Goal: Information Seeking & Learning: Learn about a topic

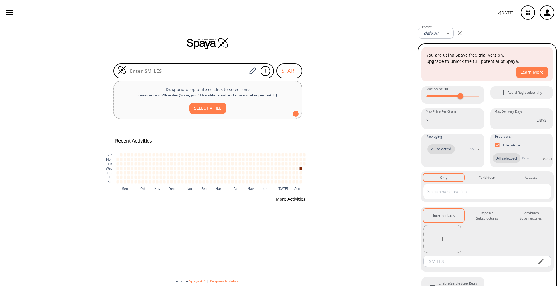
click at [525, 13] on icon "button" at bounding box center [528, 13] width 16 height 16
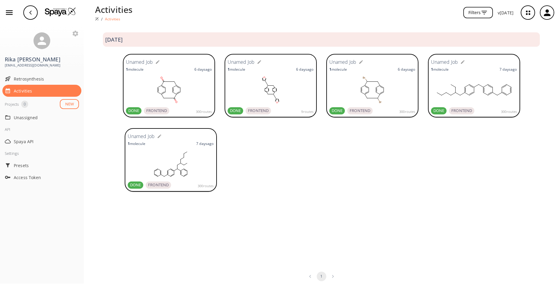
click at [182, 146] on div "1 molecule 7 days ago" at bounding box center [171, 143] width 86 height 5
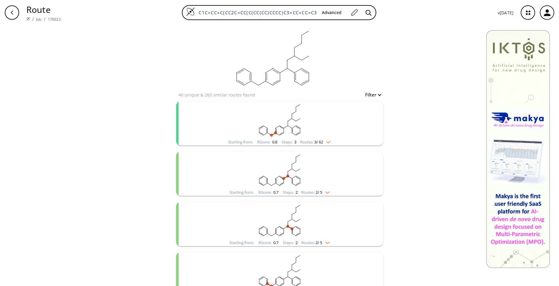
click at [294, 134] on ellipse "clusters" at bounding box center [295, 135] width 3 height 3
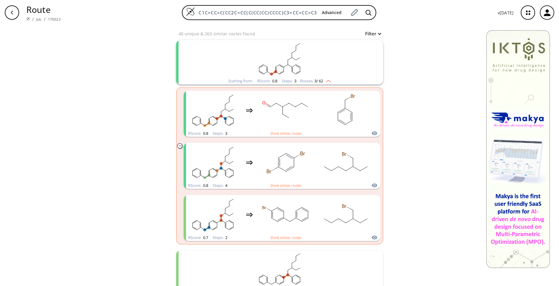
scroll to position [92, 0]
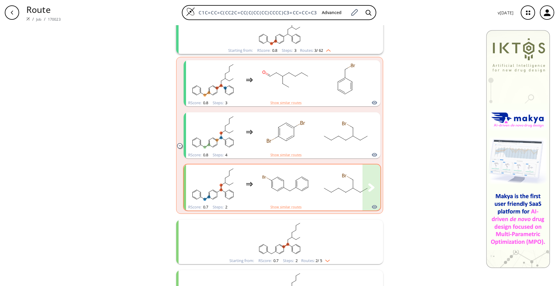
click at [299, 182] on rect "clusters" at bounding box center [286, 183] width 54 height 37
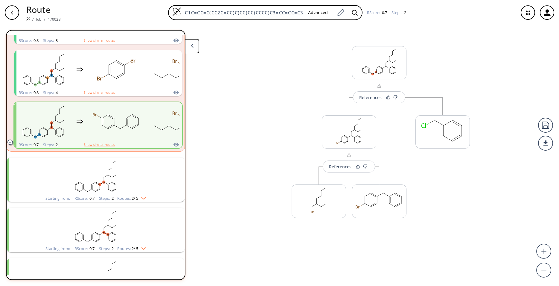
scroll to position [114, 0]
click at [335, 171] on button "References" at bounding box center [349, 166] width 52 height 12
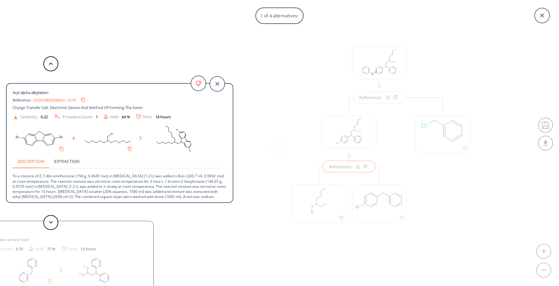
scroll to position [11, 0]
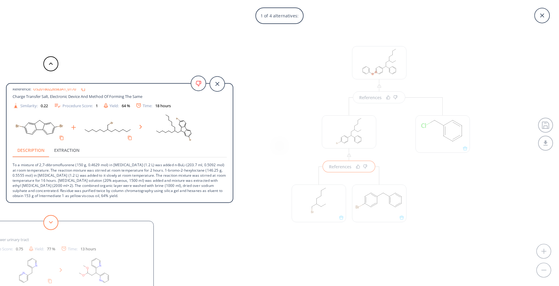
click at [55, 218] on button at bounding box center [50, 222] width 15 height 15
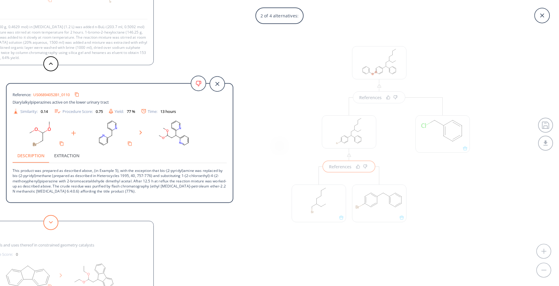
click at [55, 219] on button at bounding box center [50, 222] width 15 height 15
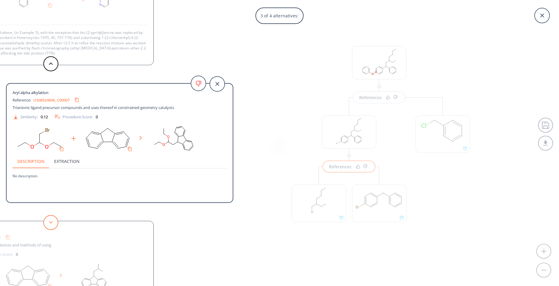
click at [55, 218] on button at bounding box center [50, 222] width 15 height 15
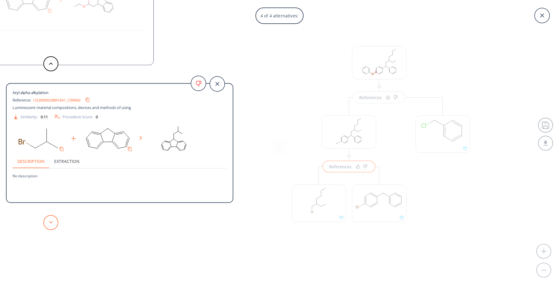
click at [55, 218] on button at bounding box center [50, 222] width 15 height 15
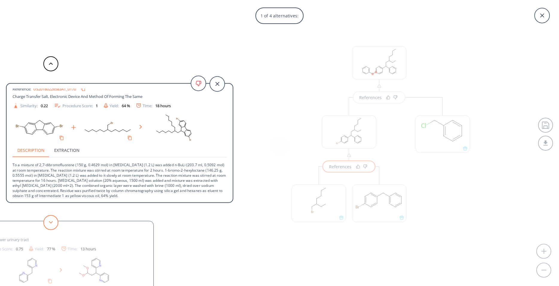
click at [55, 218] on button at bounding box center [50, 222] width 15 height 15
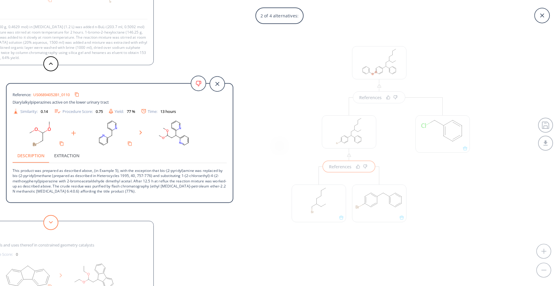
click at [55, 218] on button at bounding box center [50, 222] width 15 height 15
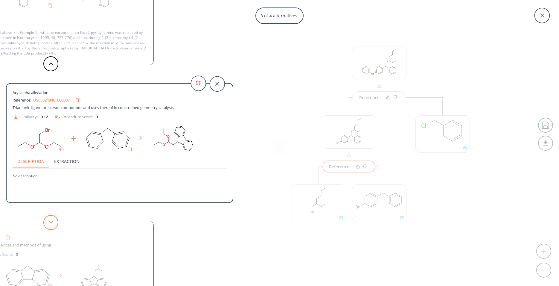
click at [55, 218] on button at bounding box center [50, 222] width 15 height 15
